Goal: Task Accomplishment & Management: Use online tool/utility

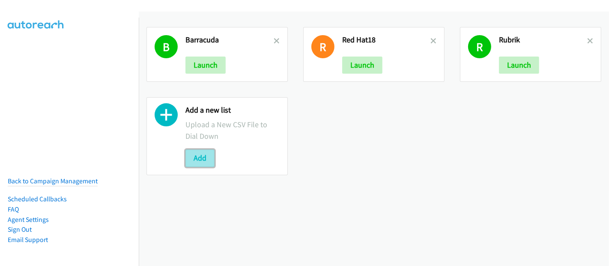
click at [201, 159] on button "Add" at bounding box center [199, 158] width 29 height 17
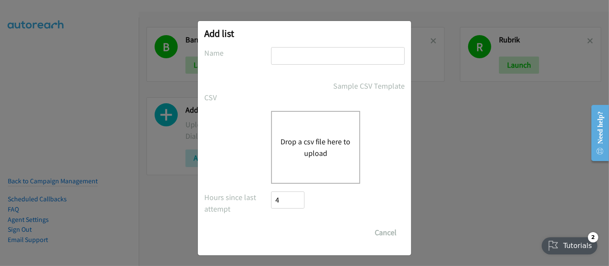
click at [291, 152] on button "Drop a csv file here to upload" at bounding box center [316, 147] width 70 height 23
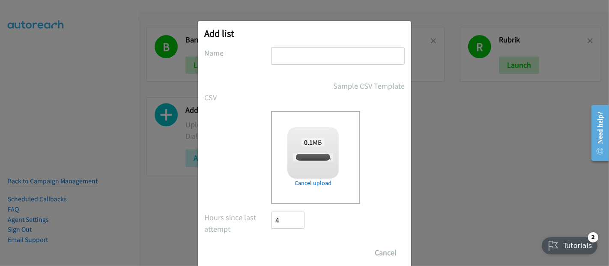
click at [278, 63] on input "text" at bounding box center [338, 56] width 134 height 18
checkbox input "true"
type input "Barracuda2"
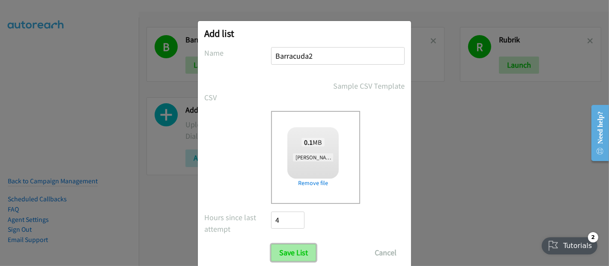
click at [290, 256] on input "Save List" at bounding box center [293, 252] width 45 height 17
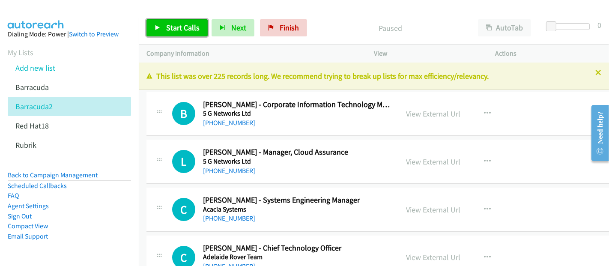
click at [188, 26] on span "Start Calls" at bounding box center [182, 28] width 33 height 10
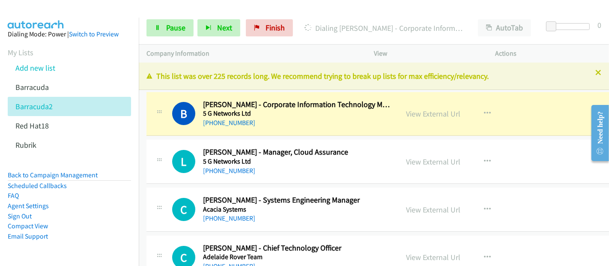
click at [69, 236] on li "Email Support" at bounding box center [69, 236] width 123 height 10
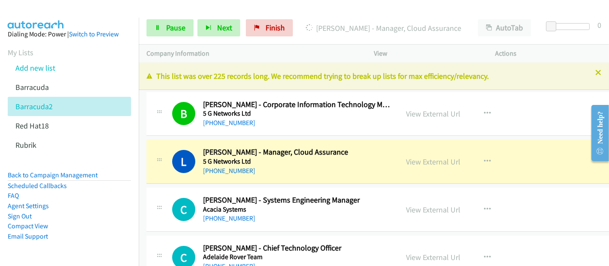
click at [64, 240] on li "Email Support" at bounding box center [69, 236] width 123 height 10
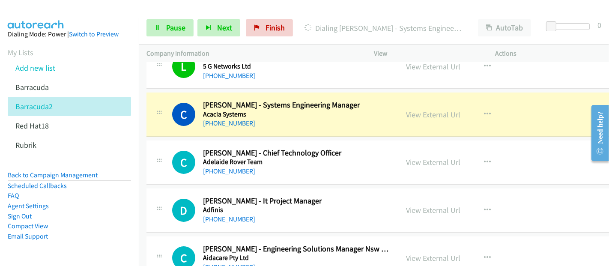
click at [59, 233] on li "Email Support" at bounding box center [69, 236] width 123 height 10
click at [423, 117] on link "View External Url" at bounding box center [434, 115] width 54 height 10
click at [434, 114] on link "View External Url" at bounding box center [434, 115] width 54 height 10
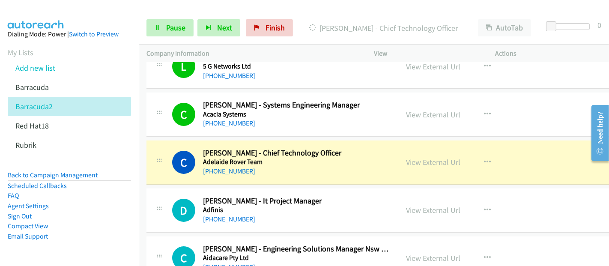
click at [63, 257] on aside "Dialing Mode: Power | Switch to Preview My Lists Add new list Barracuda Barracu…" at bounding box center [69, 149] width 139 height 263
click at [369, 177] on div "C Callback Scheduled Cooper Whitbread - Chief Technology Officer Adelaide Rover…" at bounding box center [383, 163] width 473 height 44
click at [479, 163] on button "button" at bounding box center [487, 162] width 23 height 17
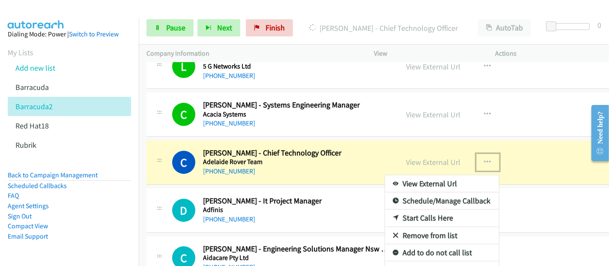
click at [426, 218] on link "Start Calls Here" at bounding box center [442, 217] width 114 height 17
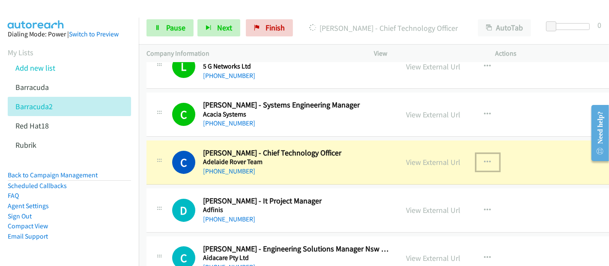
click at [476, 156] on button "button" at bounding box center [487, 162] width 23 height 17
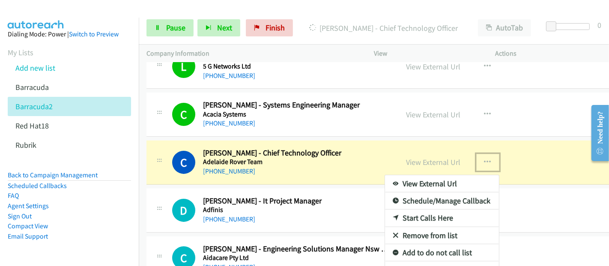
click at [428, 180] on link "View External Url" at bounding box center [442, 183] width 114 height 17
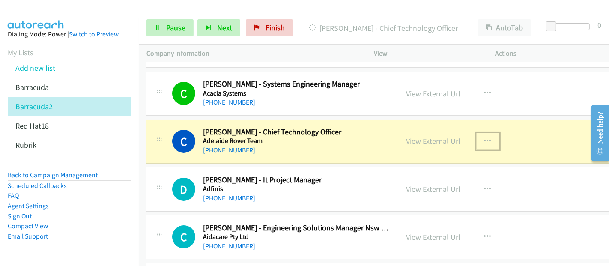
scroll to position [95, 0]
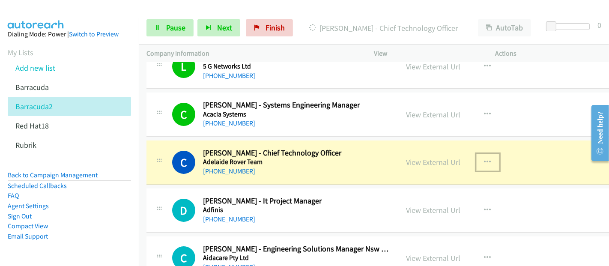
click at [484, 162] on icon "button" at bounding box center [487, 162] width 7 height 7
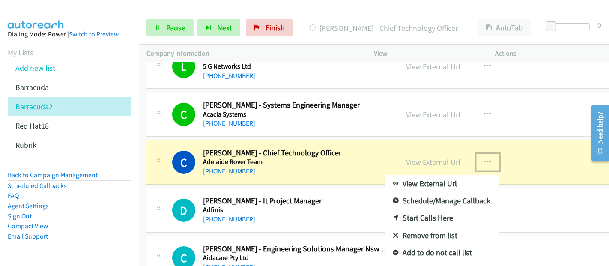
click at [413, 215] on link "Start Calls Here" at bounding box center [442, 217] width 114 height 17
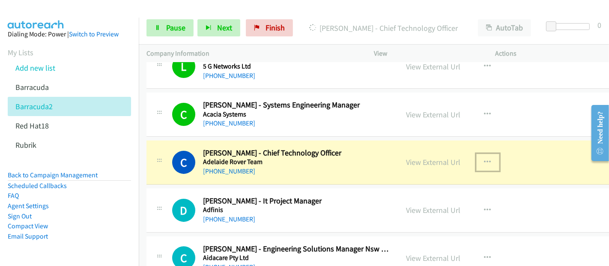
click at [484, 161] on icon "button" at bounding box center [487, 162] width 7 height 7
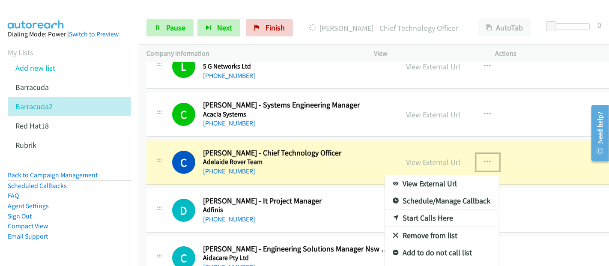
click at [422, 217] on link "Start Calls Here" at bounding box center [442, 217] width 114 height 17
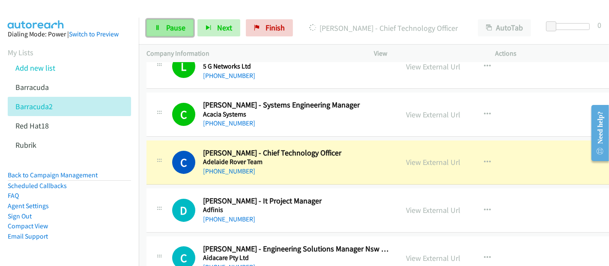
click at [169, 31] on span "Pause" at bounding box center [175, 28] width 19 height 10
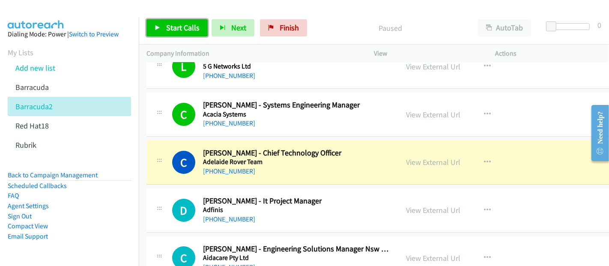
click at [169, 31] on span "Start Calls" at bounding box center [182, 28] width 33 height 10
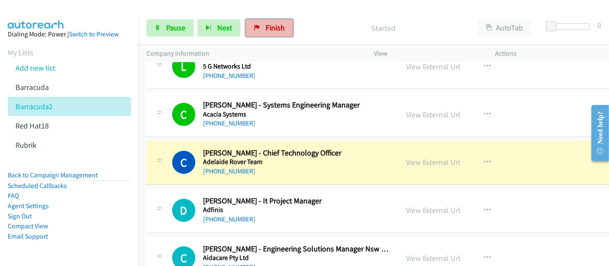
click at [269, 21] on link "Finish" at bounding box center [269, 27] width 47 height 17
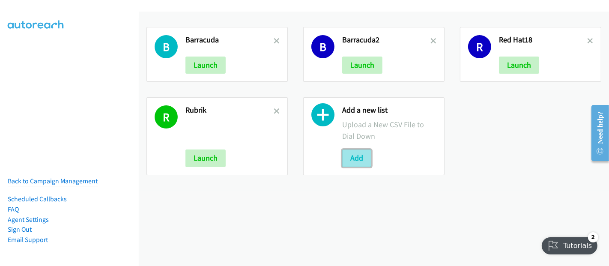
click at [358, 161] on button "Add" at bounding box center [356, 158] width 29 height 17
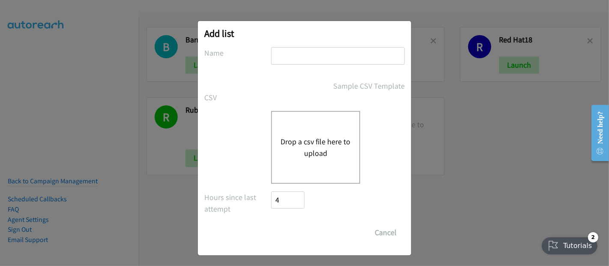
click at [323, 145] on button "Drop a csv file here to upload" at bounding box center [316, 147] width 70 height 23
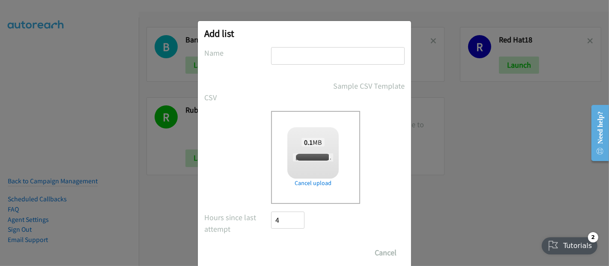
click at [313, 67] on div at bounding box center [338, 59] width 134 height 25
click at [306, 60] on input "text" at bounding box center [338, 56] width 134 height 18
checkbox input "true"
drag, startPoint x: 327, startPoint y: 59, endPoint x: 256, endPoint y: 52, distance: 71.0
click at [256, 52] on div "Name Rubrik" at bounding box center [304, 59] width 200 height 25
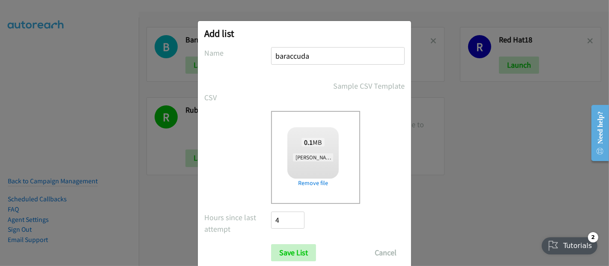
type input "baraccuda"
click at [129, 113] on div "Add list No phone fields were returned for that Report or List View Please uplo…" at bounding box center [304, 137] width 609 height 258
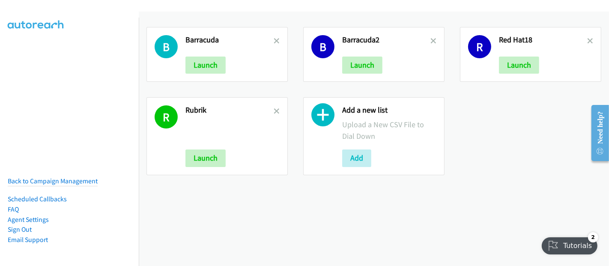
click at [357, 170] on div "Add a new list Upload a New CSV File to Dial Down Add" at bounding box center [373, 136] width 141 height 78
click at [358, 160] on button "Add" at bounding box center [356, 158] width 29 height 17
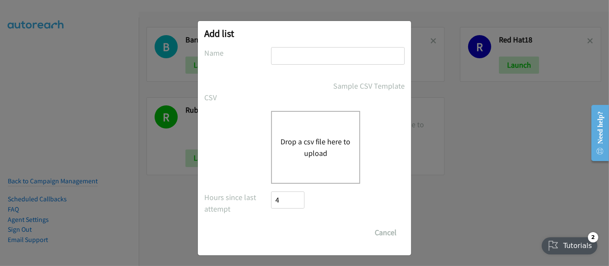
click at [292, 62] on input "text" at bounding box center [338, 56] width 134 height 18
paste input "Barracuda"
type input "Barracuda"
click at [286, 146] on button "Drop a csv file here to upload" at bounding box center [316, 147] width 70 height 23
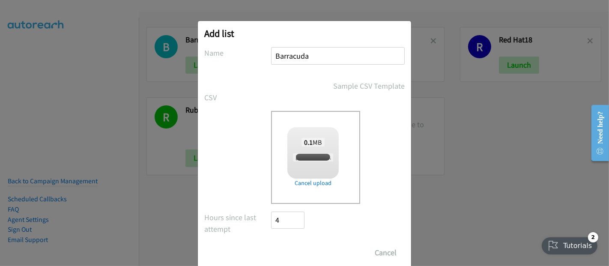
checkbox input "true"
drag, startPoint x: 226, startPoint y: 157, endPoint x: 293, endPoint y: 33, distance: 141.4
click at [293, 33] on h2 "Add list" at bounding box center [304, 33] width 200 height 12
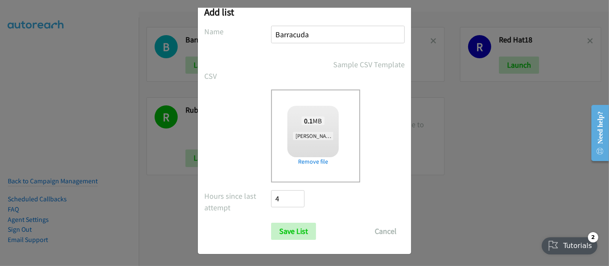
click at [332, 41] on input "Barracuda" at bounding box center [338, 35] width 134 height 18
click at [283, 230] on input "Save List" at bounding box center [293, 231] width 45 height 17
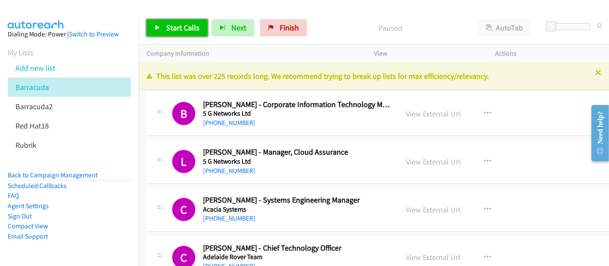
click at [181, 24] on span "Start Calls" at bounding box center [182, 28] width 33 height 10
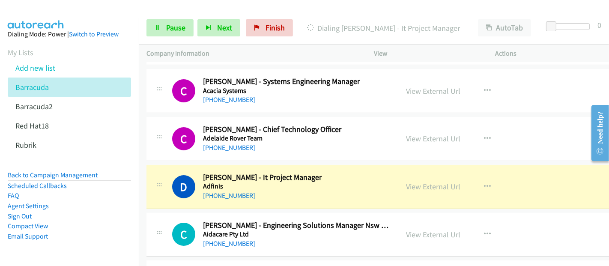
scroll to position [190, 0]
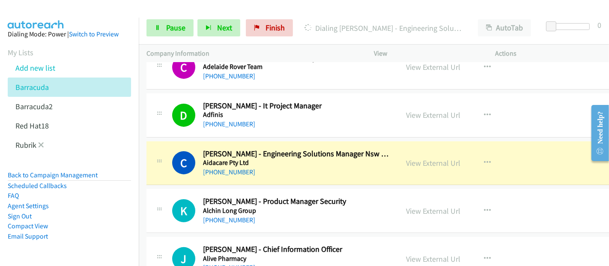
click at [60, 147] on li "Rubrik" at bounding box center [77, 144] width 139 height 19
click at [427, 164] on link "View External Url" at bounding box center [434, 163] width 54 height 10
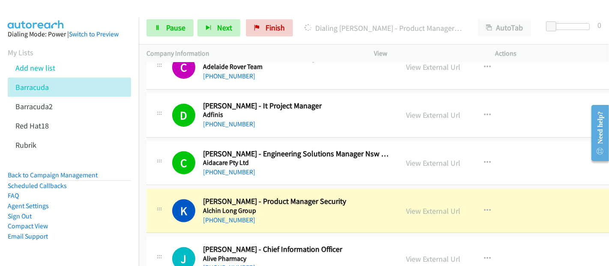
click at [54, 256] on aside "Dialing Mode: Power | Switch to Preview My Lists Add new list Barracuda Barracu…" at bounding box center [69, 149] width 139 height 263
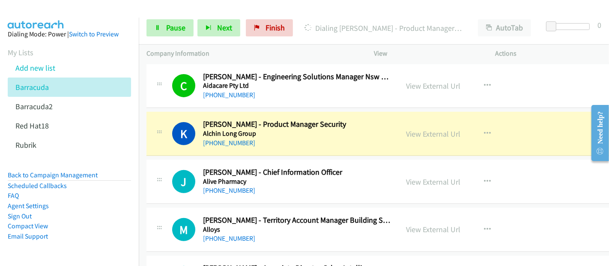
scroll to position [285, 0]
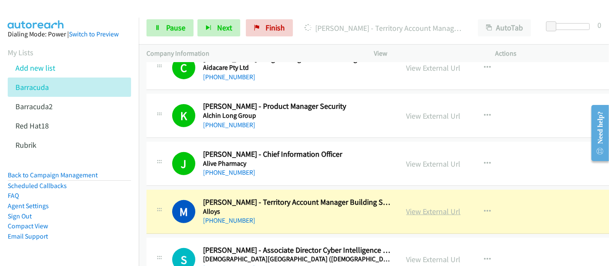
click at [410, 213] on link "View External Url" at bounding box center [434, 211] width 54 height 10
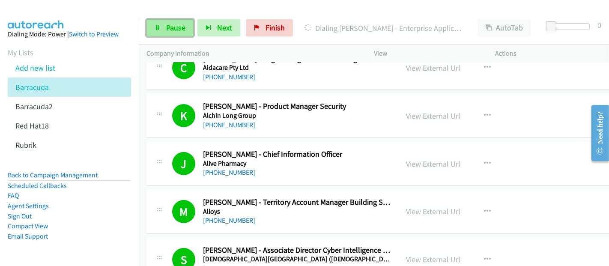
click at [177, 32] on span "Pause" at bounding box center [175, 28] width 19 height 10
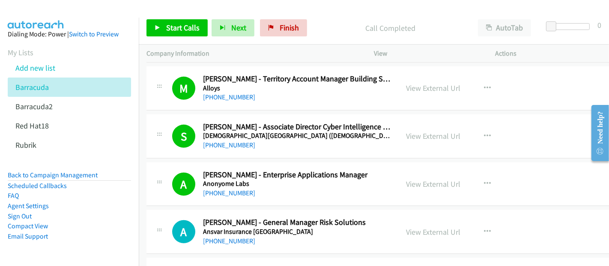
scroll to position [428, 0]
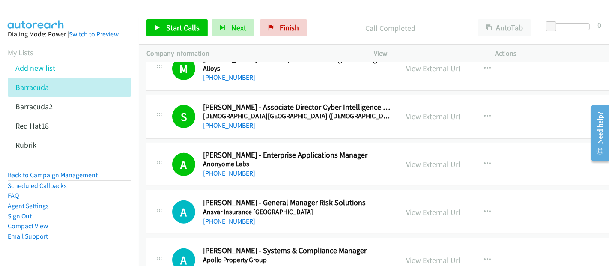
click at [570, 173] on div "A Callback Scheduled Aaron C. - Enterprise Applications Manager Anonyome Labs A…" at bounding box center [383, 165] width 473 height 44
click at [185, 21] on link "Start Calls" at bounding box center [177, 27] width 61 height 17
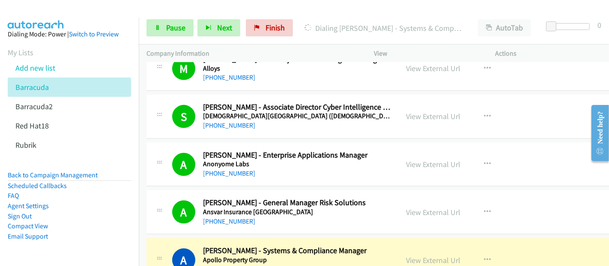
scroll to position [523, 0]
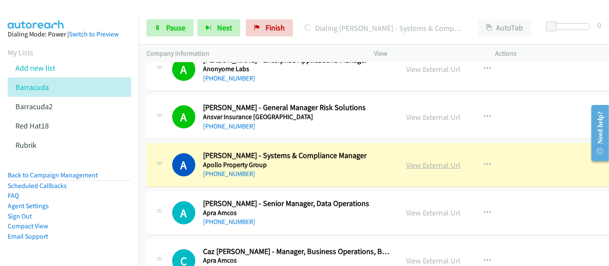
click at [407, 164] on link "View External Url" at bounding box center [434, 165] width 54 height 10
click at [170, 24] on span "Pause" at bounding box center [175, 28] width 19 height 10
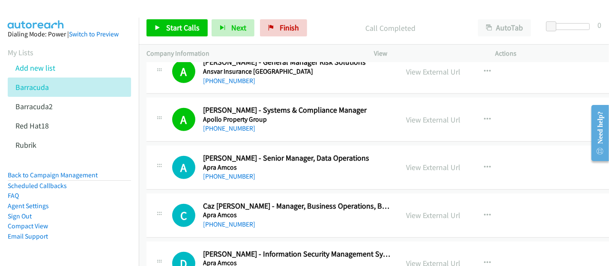
scroll to position [619, 0]
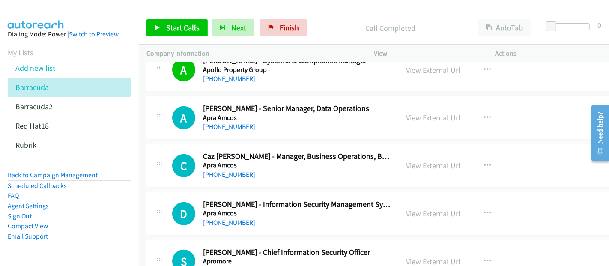
click at [539, 179] on div "C Callback Scheduled Caz Fyfe - Manager, Business Operations, Business & System…" at bounding box center [383, 166] width 473 height 44
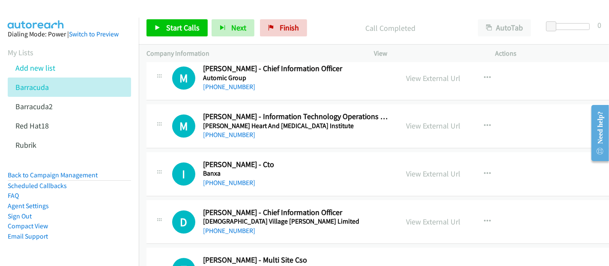
scroll to position [1951, 0]
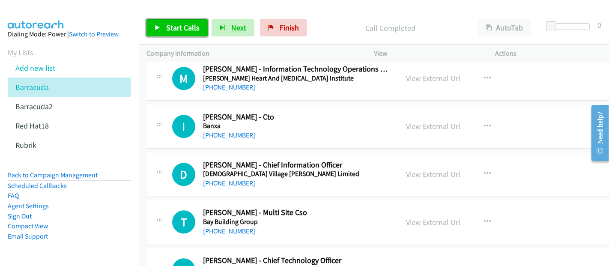
click at [182, 26] on span "Start Calls" at bounding box center [182, 28] width 33 height 10
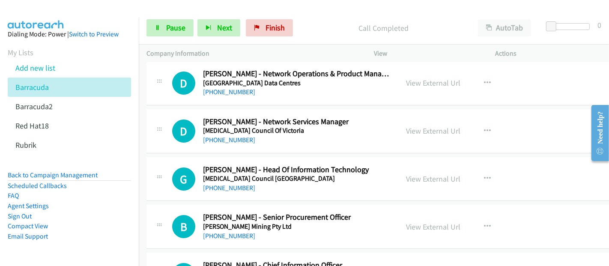
scroll to position [2856, 0]
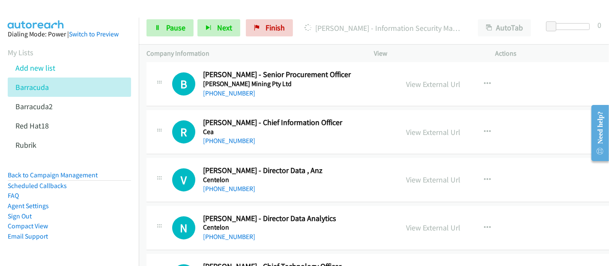
drag, startPoint x: 29, startPoint y: 250, endPoint x: 291, endPoint y: 206, distance: 265.8
click at [29, 249] on aside "Dialing Mode: Power | Switch to Preview My Lists Add new list Barracuda Barracu…" at bounding box center [69, 149] width 139 height 263
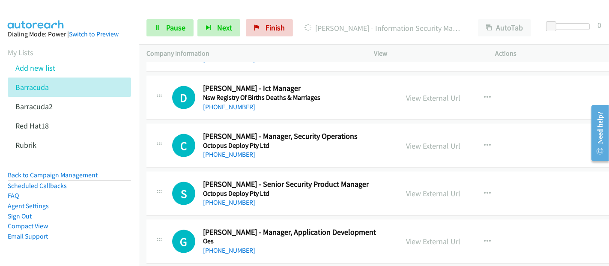
scroll to position [12042, 0]
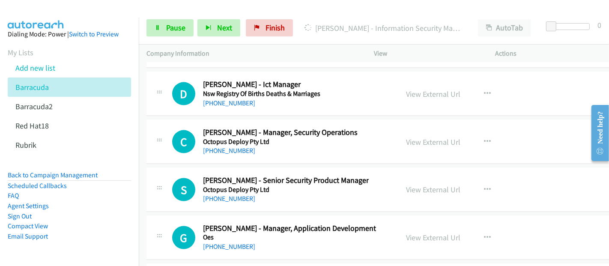
drag, startPoint x: 607, startPoint y: 164, endPoint x: 608, endPoint y: 90, distance: 74.1
click at [608, 99] on html "Need help? Resource Center AutoReach Help Help Get the help you need from our k…" at bounding box center [596, 133] width 24 height 68
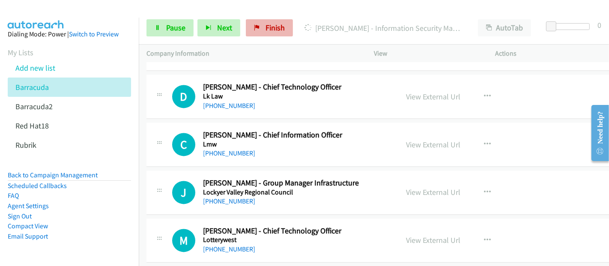
scroll to position [9431, 0]
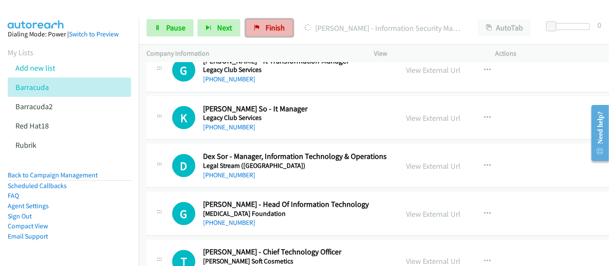
click at [278, 33] on link "Finish" at bounding box center [269, 27] width 47 height 17
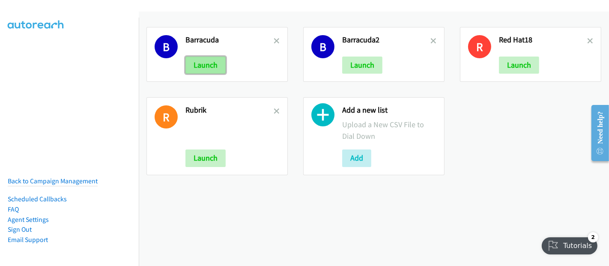
click at [212, 64] on button "Launch" at bounding box center [205, 65] width 40 height 17
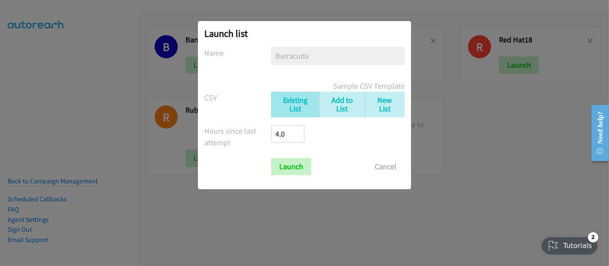
click at [465, 179] on div "Launch list No phone fields were returned for that Report or List View Please u…" at bounding box center [304, 137] width 609 height 258
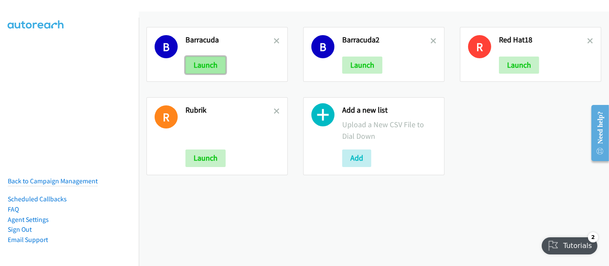
click at [213, 63] on button "Launch" at bounding box center [205, 65] width 40 height 17
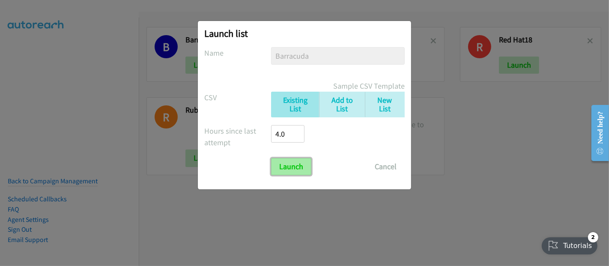
click at [284, 164] on input "Launch" at bounding box center [291, 166] width 40 height 17
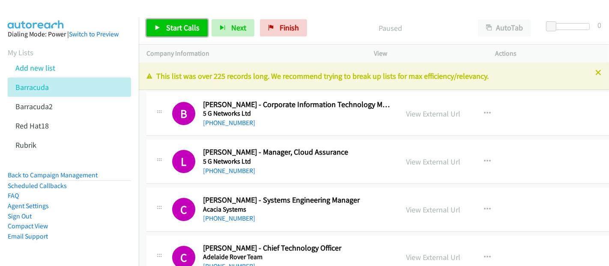
click at [181, 27] on span "Start Calls" at bounding box center [182, 28] width 33 height 10
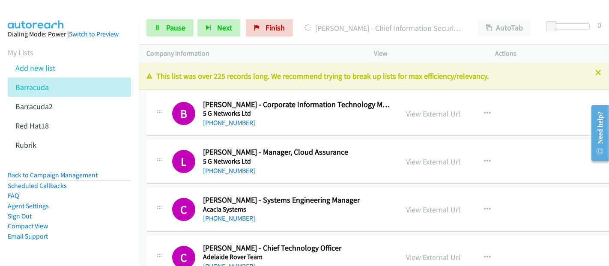
drag, startPoint x: 405, startPoint y: 116, endPoint x: 349, endPoint y: 179, distance: 84.1
click at [407, 116] on link "View External Url" at bounding box center [434, 114] width 54 height 10
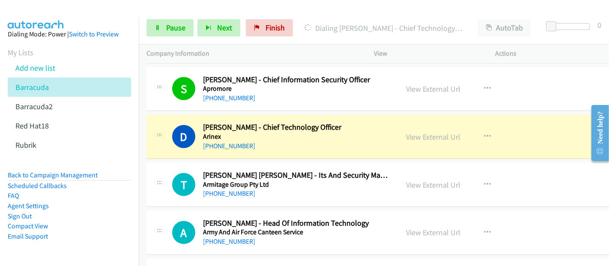
scroll to position [761, 0]
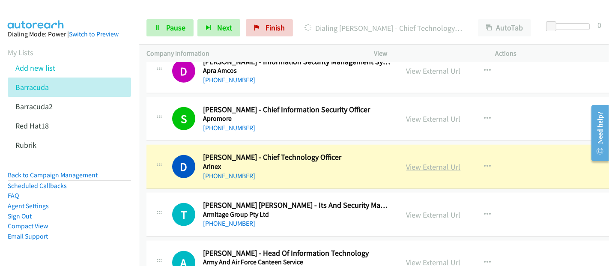
click at [437, 167] on link "View External Url" at bounding box center [434, 167] width 54 height 10
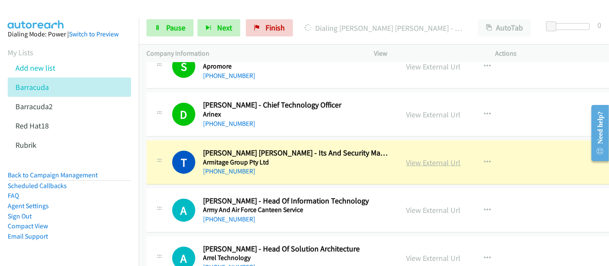
scroll to position [857, 0]
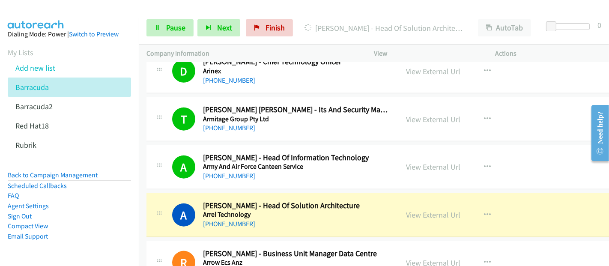
click at [45, 248] on aside "Dialing Mode: Power | Switch to Preview My Lists Add new list Barracuda Barracu…" at bounding box center [69, 149] width 139 height 263
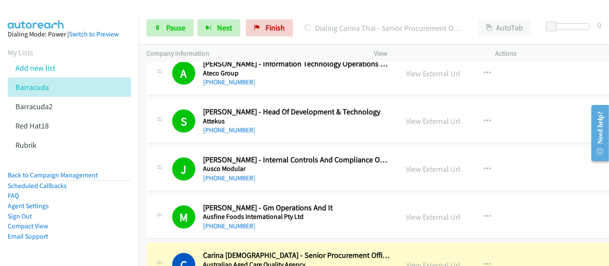
scroll to position [1237, 0]
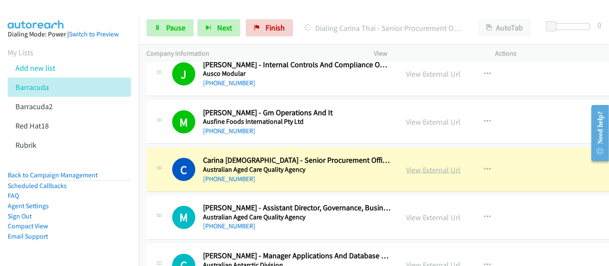
click at [436, 166] on link "View External Url" at bounding box center [434, 170] width 54 height 10
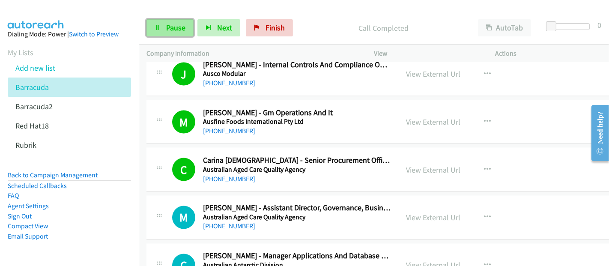
click at [164, 31] on link "Pause" at bounding box center [170, 27] width 47 height 17
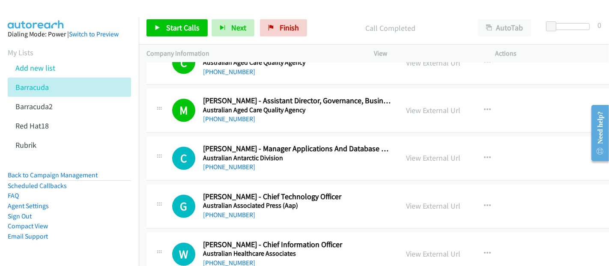
scroll to position [1380, 0]
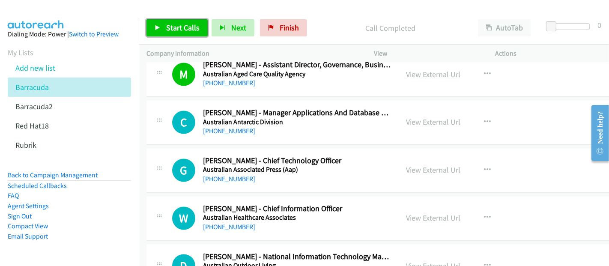
click at [170, 26] on span "Start Calls" at bounding box center [182, 28] width 33 height 10
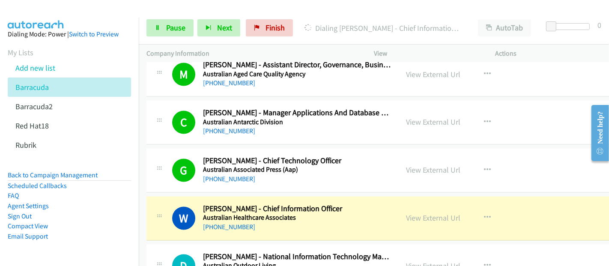
drag, startPoint x: 36, startPoint y: 256, endPoint x: 90, endPoint y: 251, distance: 53.8
click at [36, 256] on aside "Dialing Mode: Power | Switch to Preview My Lists Add new list Barracuda Barracu…" at bounding box center [69, 149] width 139 height 263
click at [428, 213] on link "View External Url" at bounding box center [434, 218] width 54 height 10
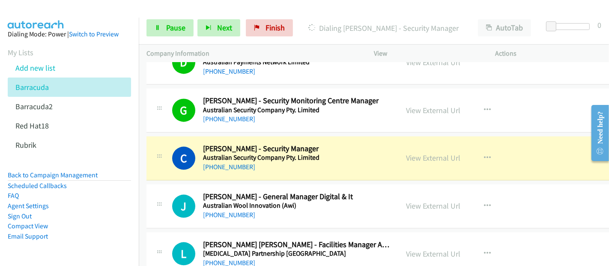
scroll to position [1666, 0]
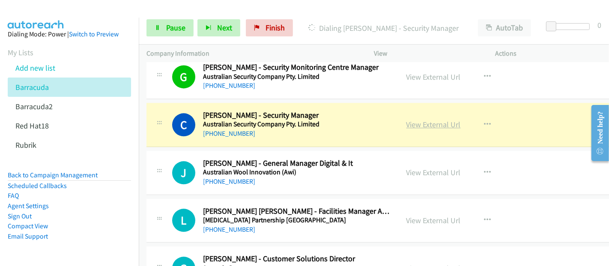
click at [425, 120] on link "View External Url" at bounding box center [434, 125] width 54 height 10
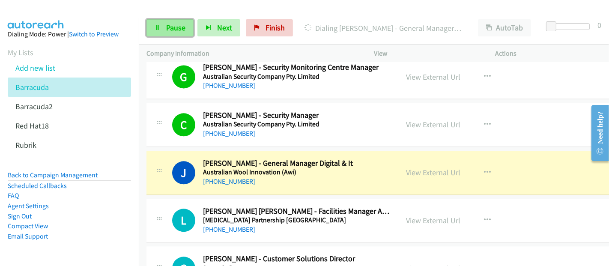
click at [187, 30] on link "Pause" at bounding box center [170, 27] width 47 height 17
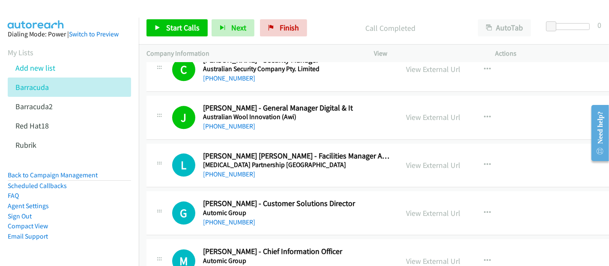
scroll to position [1761, 0]
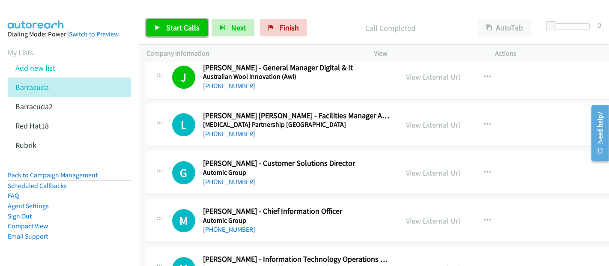
click at [179, 24] on span "Start Calls" at bounding box center [182, 28] width 33 height 10
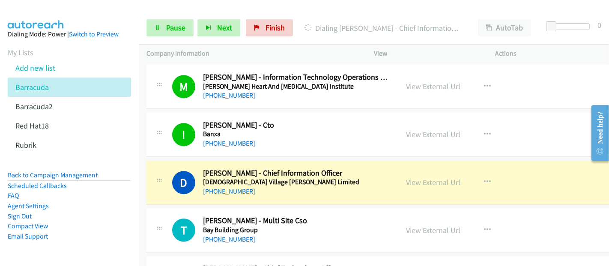
scroll to position [1951, 0]
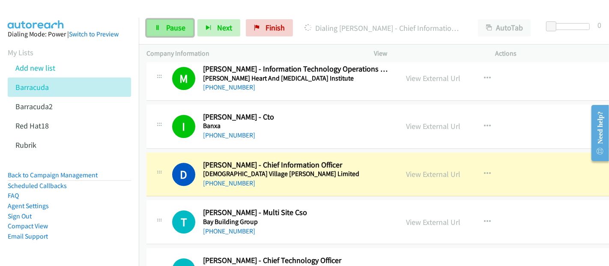
click at [181, 33] on link "Pause" at bounding box center [170, 27] width 47 height 17
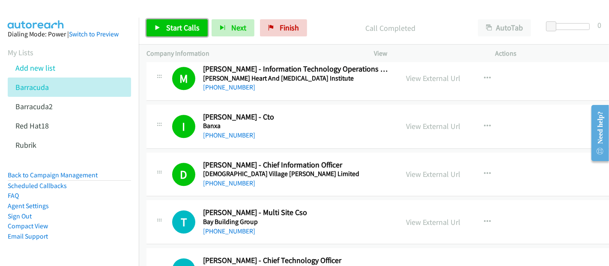
click at [188, 20] on link "Start Calls" at bounding box center [177, 27] width 61 height 17
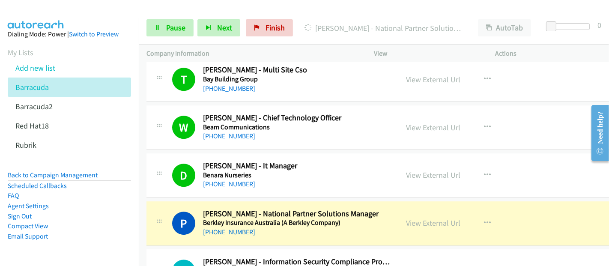
scroll to position [2189, 0]
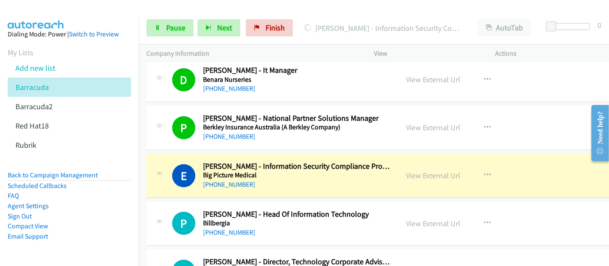
drag, startPoint x: 63, startPoint y: 240, endPoint x: 96, endPoint y: 216, distance: 41.0
click at [63, 240] on li "Email Support" at bounding box center [69, 236] width 123 height 10
click at [416, 170] on link "View External Url" at bounding box center [434, 175] width 54 height 10
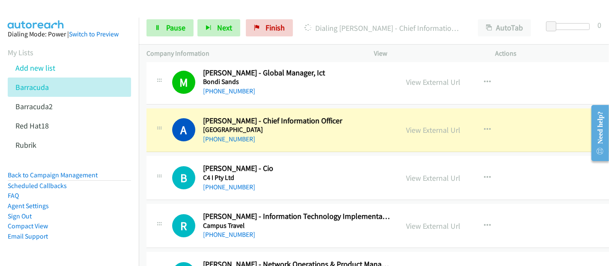
scroll to position [2570, 0]
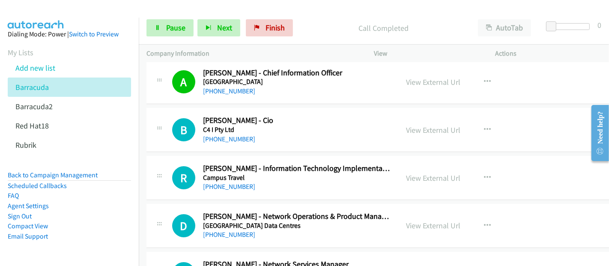
click at [57, 253] on aside "Dialing Mode: Power | Switch to Preview My Lists Add new list Barracuda Barracu…" at bounding box center [69, 149] width 139 height 263
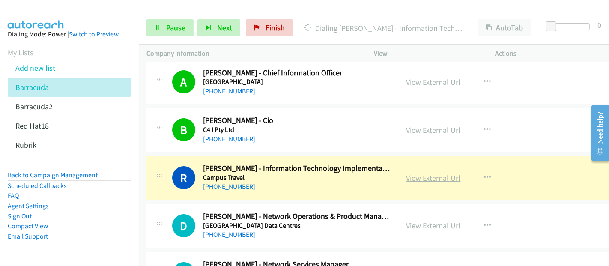
click at [407, 173] on link "View External Url" at bounding box center [434, 178] width 54 height 10
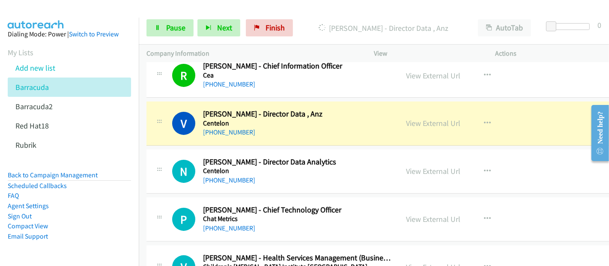
scroll to position [2903, 0]
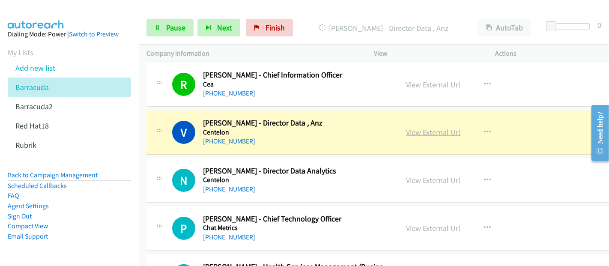
click at [425, 127] on link "View External Url" at bounding box center [434, 132] width 54 height 10
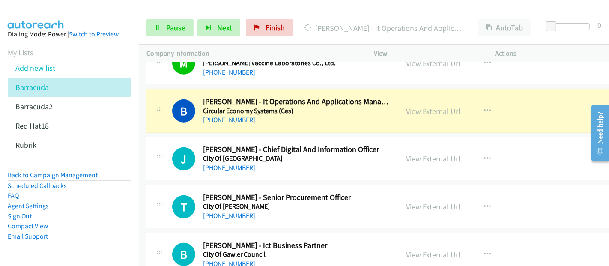
scroll to position [3189, 0]
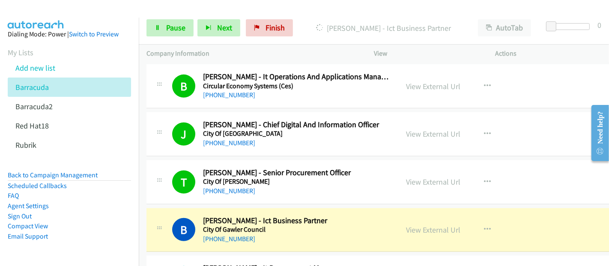
click at [60, 230] on li "Compact View" at bounding box center [69, 226] width 123 height 10
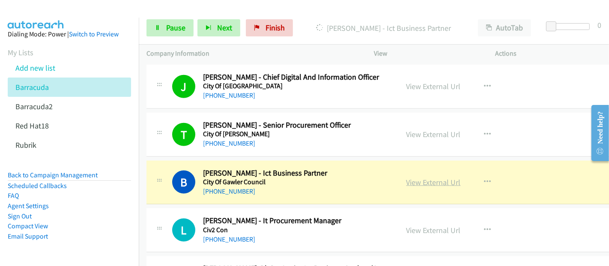
click at [414, 177] on link "View External Url" at bounding box center [434, 182] width 54 height 10
click at [167, 28] on span "Pause" at bounding box center [175, 28] width 19 height 10
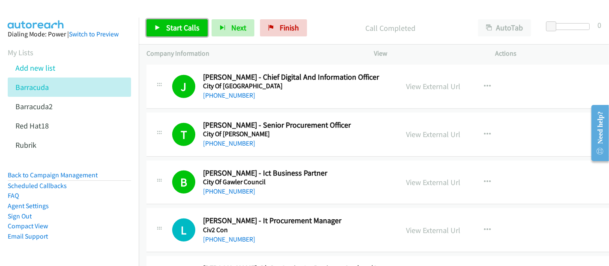
click at [183, 28] on span "Start Calls" at bounding box center [182, 28] width 33 height 10
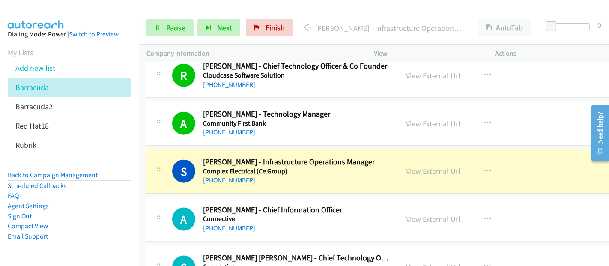
scroll to position [3665, 0]
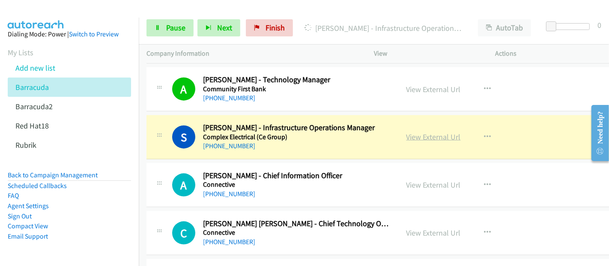
click at [410, 132] on link "View External Url" at bounding box center [434, 137] width 54 height 10
click at [175, 34] on link "Pause" at bounding box center [170, 27] width 47 height 17
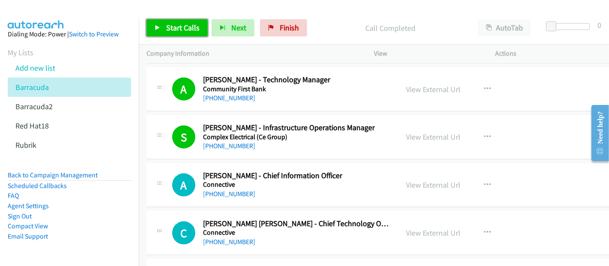
click at [174, 30] on span "Start Calls" at bounding box center [182, 28] width 33 height 10
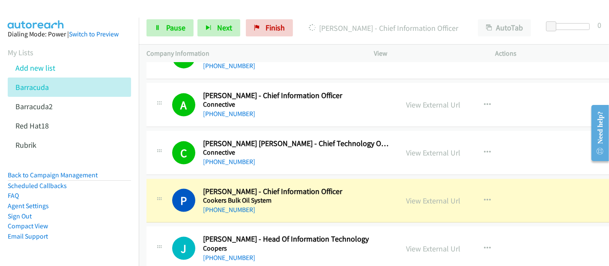
scroll to position [3760, 0]
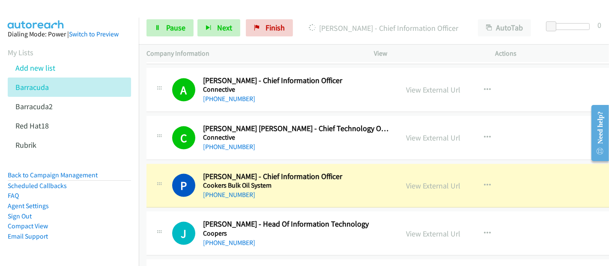
drag, startPoint x: 359, startPoint y: 181, endPoint x: 376, endPoint y: 182, distance: 17.2
click at [359, 190] on div "[PHONE_NUMBER]" at bounding box center [297, 195] width 188 height 10
click at [411, 181] on link "View External Url" at bounding box center [434, 186] width 54 height 10
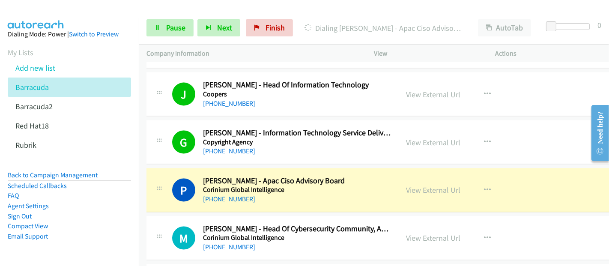
scroll to position [3903, 0]
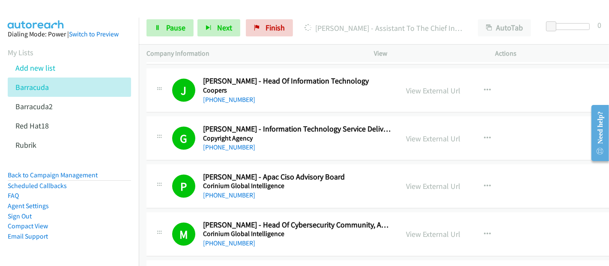
drag, startPoint x: 58, startPoint y: 13, endPoint x: 71, endPoint y: 17, distance: 13.0
click at [58, 13] on img at bounding box center [36, 15] width 64 height 30
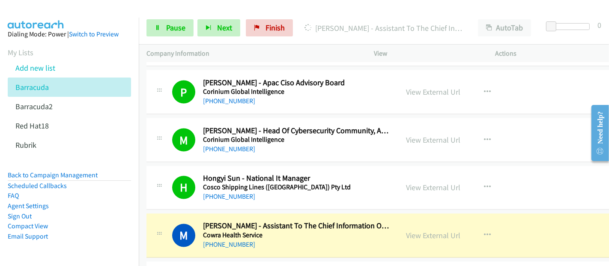
scroll to position [4046, 0]
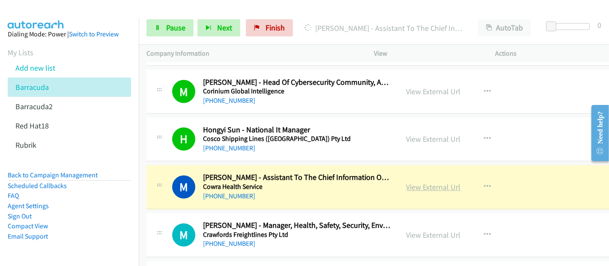
click at [413, 182] on link "View External Url" at bounding box center [434, 187] width 54 height 10
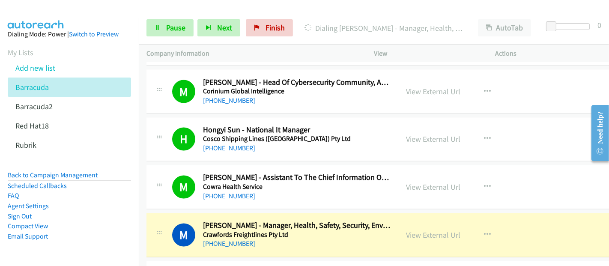
scroll to position [4141, 0]
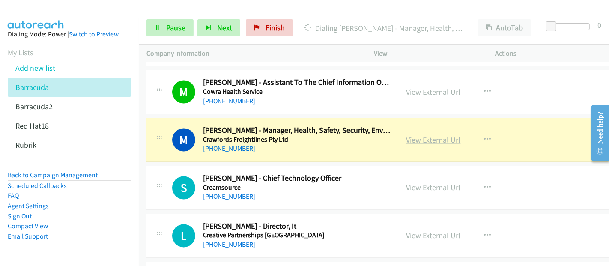
click at [438, 135] on link "View External Url" at bounding box center [434, 140] width 54 height 10
click at [169, 31] on span "Pause" at bounding box center [175, 28] width 19 height 10
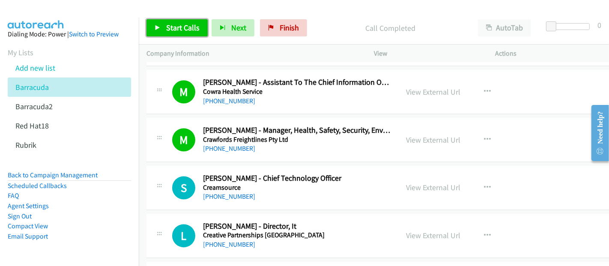
click at [173, 29] on span "Start Calls" at bounding box center [182, 28] width 33 height 10
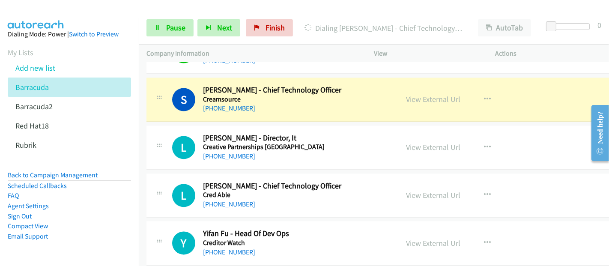
scroll to position [4236, 0]
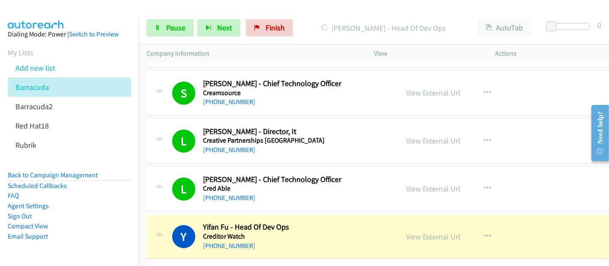
drag, startPoint x: 19, startPoint y: 252, endPoint x: 87, endPoint y: 254, distance: 68.1
click at [19, 252] on aside "Dialing Mode: Power | Switch to Preview My Lists Add new list Barracuda Barracu…" at bounding box center [69, 149] width 139 height 263
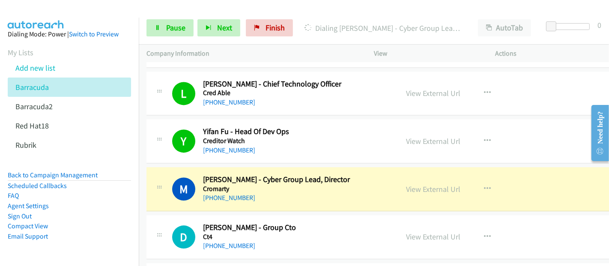
click at [346, 193] on div "[PHONE_NUMBER]" at bounding box center [297, 198] width 188 height 10
click at [426, 184] on link "View External Url" at bounding box center [434, 189] width 54 height 10
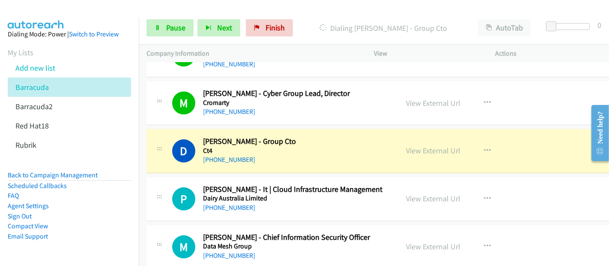
scroll to position [4426, 0]
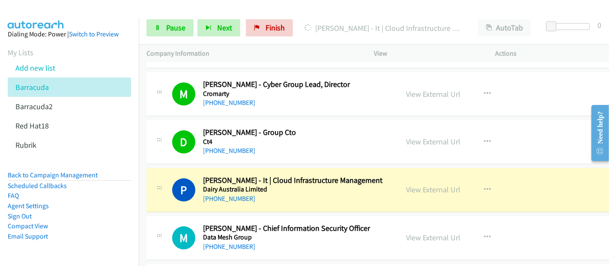
drag, startPoint x: 44, startPoint y: 256, endPoint x: 61, endPoint y: 246, distance: 20.1
click at [44, 256] on aside "Dialing Mode: Power | Switch to Preview My Lists Add new list Barracuda Barracu…" at bounding box center [69, 149] width 139 height 263
click at [422, 185] on link "View External Url" at bounding box center [434, 190] width 54 height 10
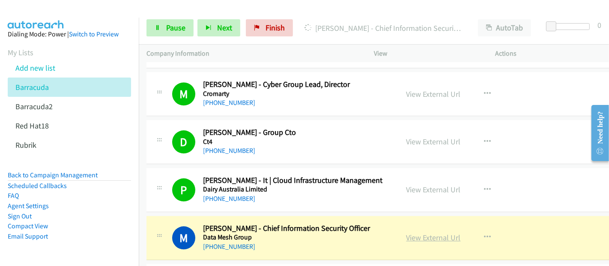
click at [421, 233] on link "View External Url" at bounding box center [434, 238] width 54 height 10
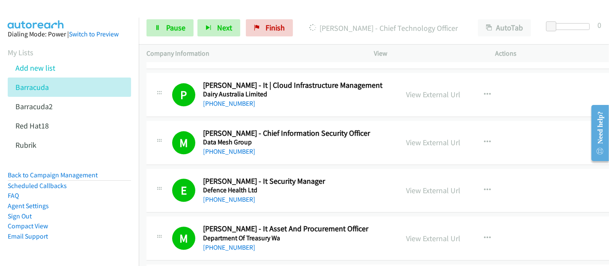
scroll to position [4664, 0]
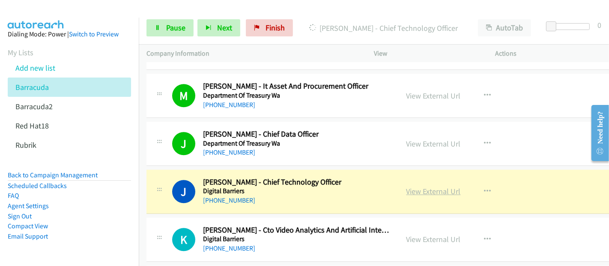
click at [419, 186] on link "View External Url" at bounding box center [434, 191] width 54 height 10
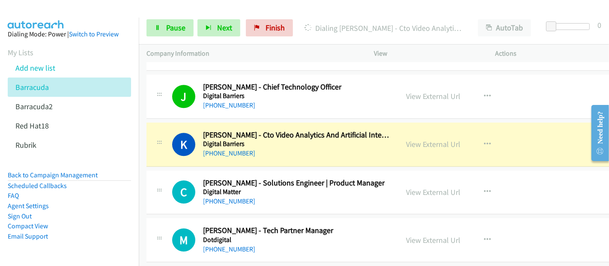
scroll to position [4760, 0]
click at [407, 139] on link "View External Url" at bounding box center [434, 144] width 54 height 10
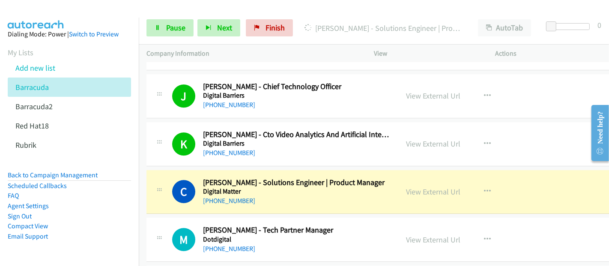
drag, startPoint x: 49, startPoint y: 259, endPoint x: 102, endPoint y: 263, distance: 53.3
click at [49, 259] on aside "Dialing Mode: Power | Switch to Preview My Lists Add new list Barracuda Barracu…" at bounding box center [69, 149] width 139 height 263
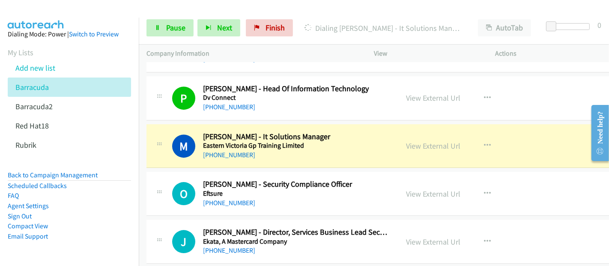
scroll to position [5092, 0]
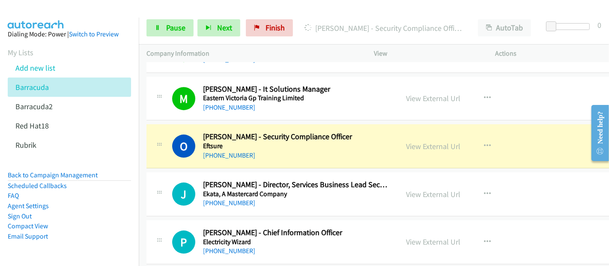
click at [42, 257] on aside "Dialing Mode: Power | Switch to Preview My Lists Add new list Barracuda Barracu…" at bounding box center [69, 149] width 139 height 263
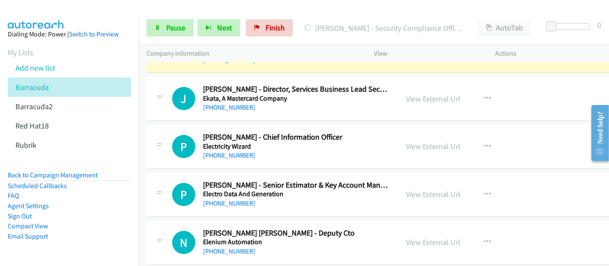
scroll to position [5140, 0]
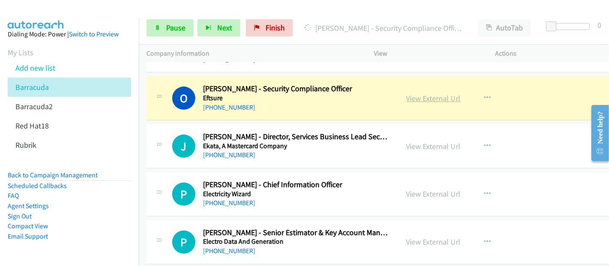
click at [425, 93] on link "View External Url" at bounding box center [434, 98] width 54 height 10
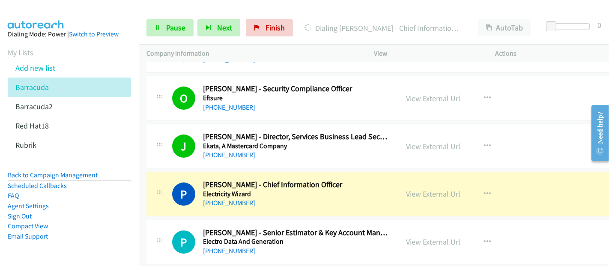
scroll to position [5188, 0]
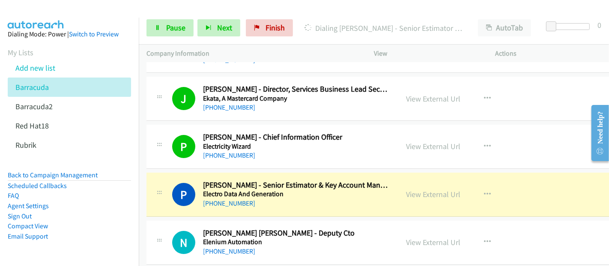
drag, startPoint x: 371, startPoint y: 191, endPoint x: 389, endPoint y: 193, distance: 18.1
click at [371, 198] on div "[PHONE_NUMBER]" at bounding box center [297, 203] width 188 height 10
click at [409, 189] on link "View External Url" at bounding box center [434, 194] width 54 height 10
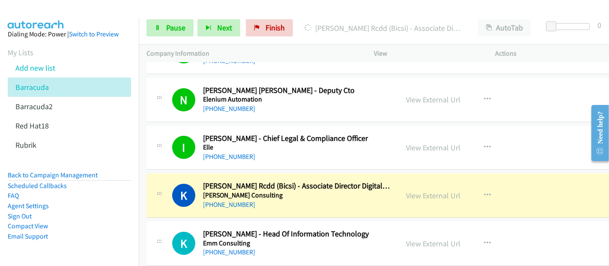
scroll to position [5378, 0]
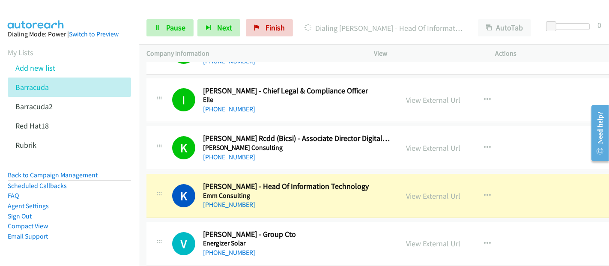
click at [45, 253] on aside "Dialing Mode: Power | Switch to Preview My Lists Add new list Barracuda Barracu…" at bounding box center [69, 149] width 139 height 263
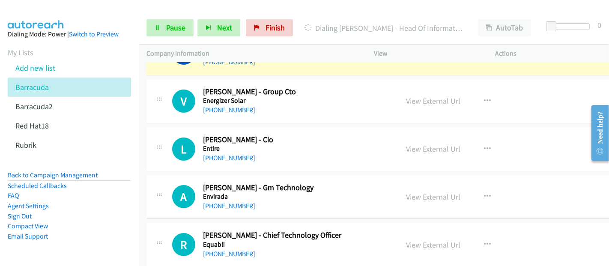
scroll to position [5473, 0]
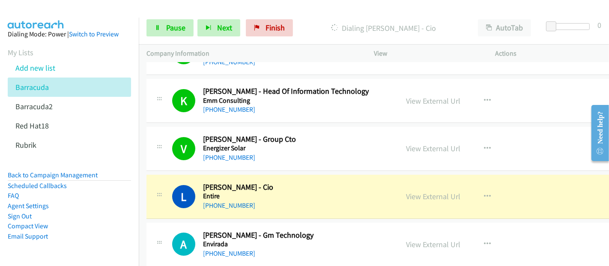
click at [39, 156] on aside "Dialing Mode: Power | Switch to Preview My Lists Add new list Barracuda Barracu…" at bounding box center [69, 149] width 139 height 263
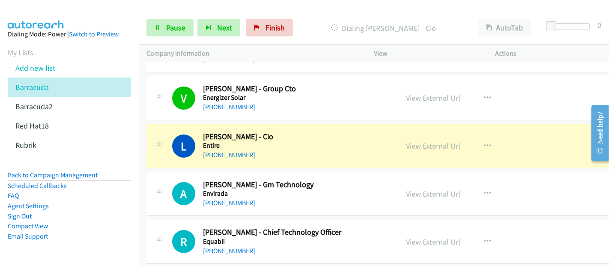
scroll to position [5569, 0]
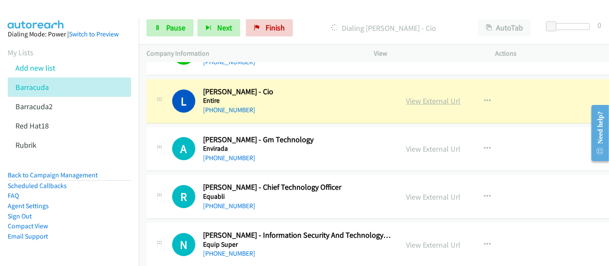
click at [425, 96] on link "View External Url" at bounding box center [434, 101] width 54 height 10
click at [161, 28] on link "Pause" at bounding box center [170, 27] width 47 height 17
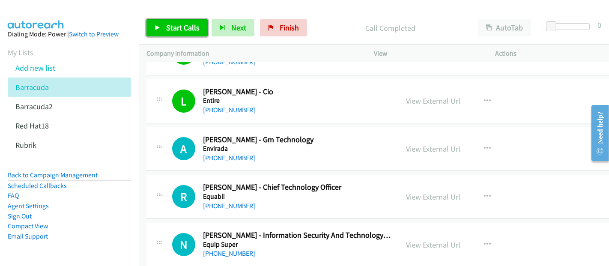
click at [186, 30] on span "Start Calls" at bounding box center [182, 28] width 33 height 10
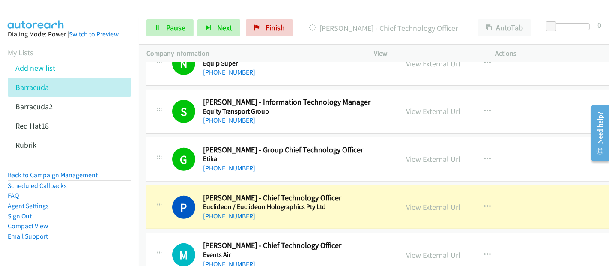
scroll to position [5759, 0]
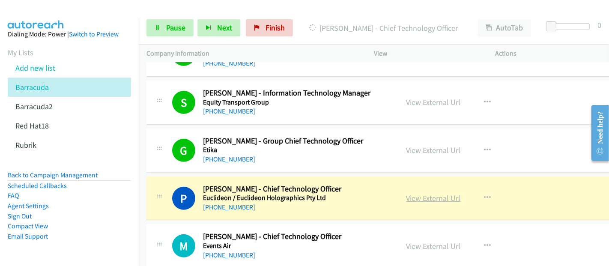
drag, startPoint x: 402, startPoint y: 182, endPoint x: 399, endPoint y: 195, distance: 13.7
click at [407, 193] on link "View External Url" at bounding box center [434, 198] width 54 height 10
click at [172, 29] on span "Pause" at bounding box center [175, 28] width 19 height 10
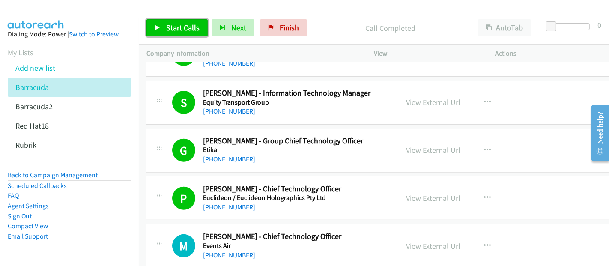
click at [179, 25] on span "Start Calls" at bounding box center [182, 28] width 33 height 10
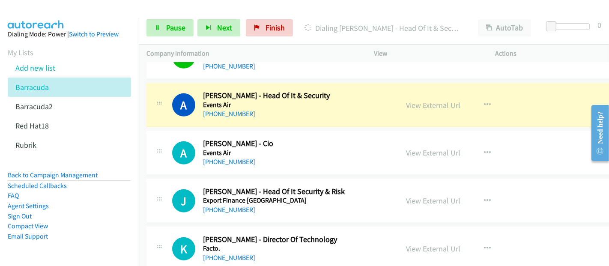
scroll to position [5949, 0]
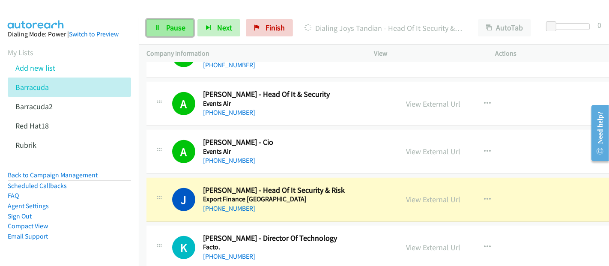
click at [179, 30] on span "Pause" at bounding box center [175, 28] width 19 height 10
